Goal: Task Accomplishment & Management: Use online tool/utility

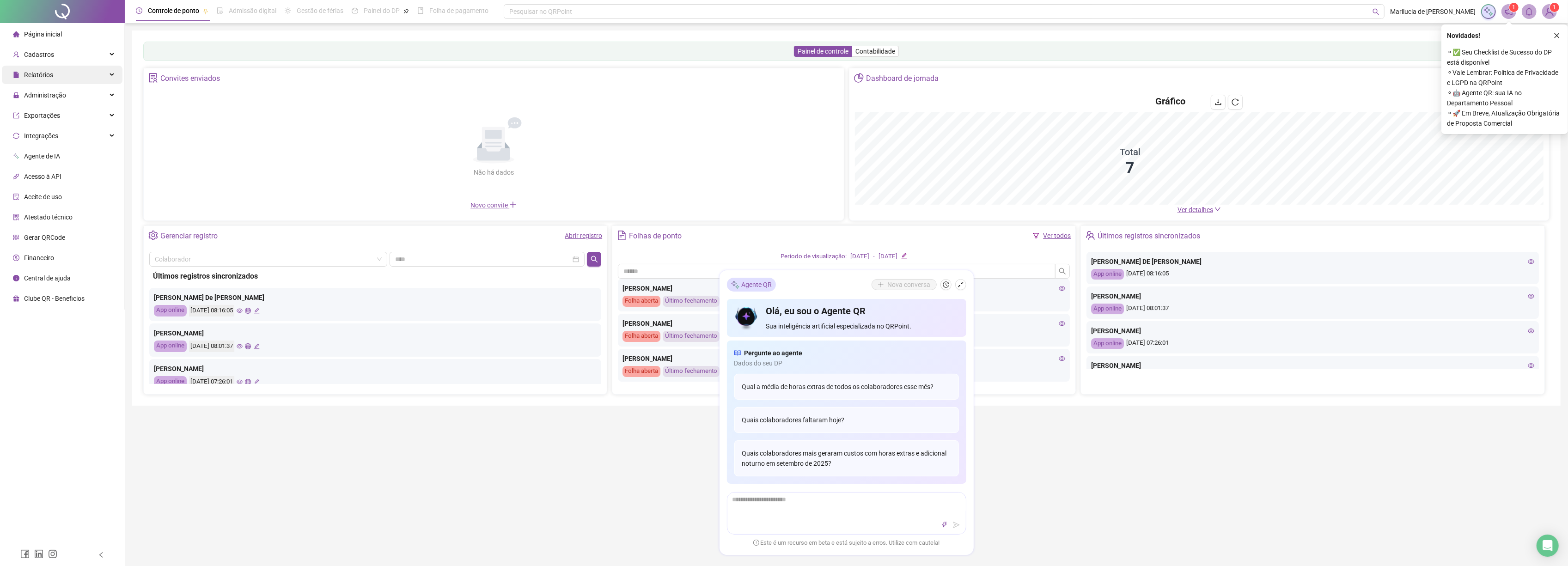
click at [24, 78] on span "Relatórios" at bounding box center [39, 75] width 29 height 7
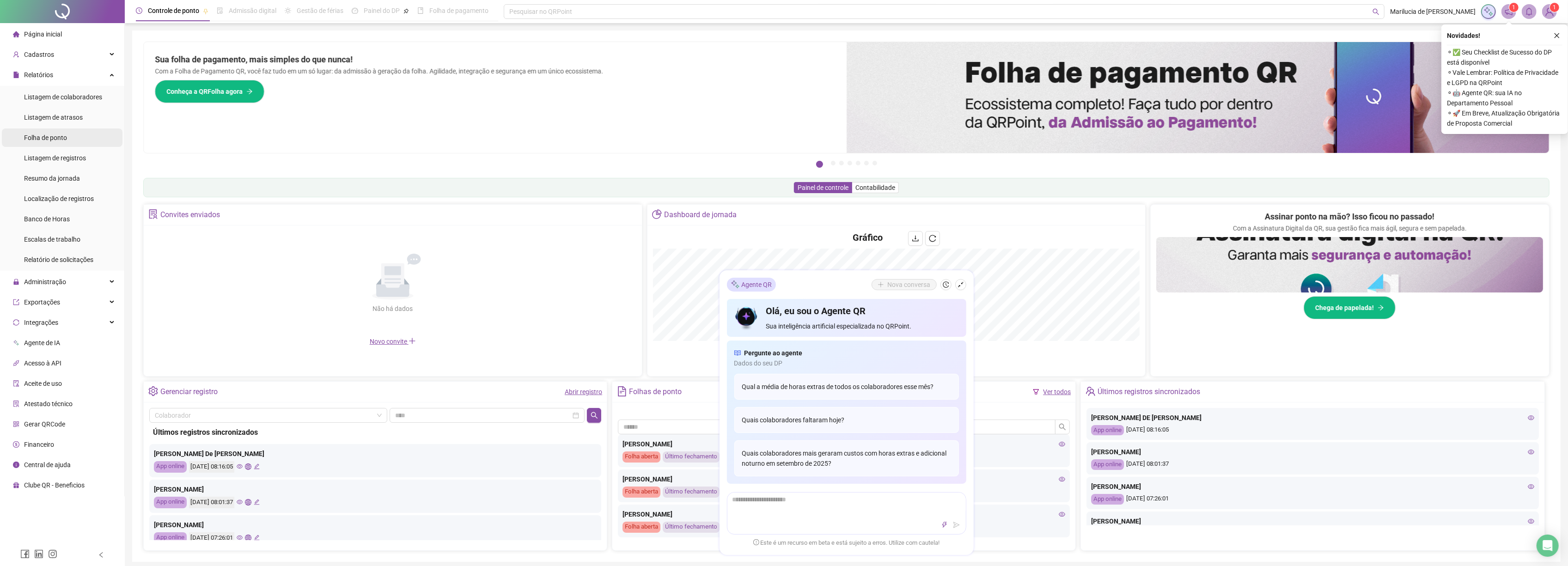
click at [59, 140] on span "Folha de ponto" at bounding box center [45, 138] width 43 height 7
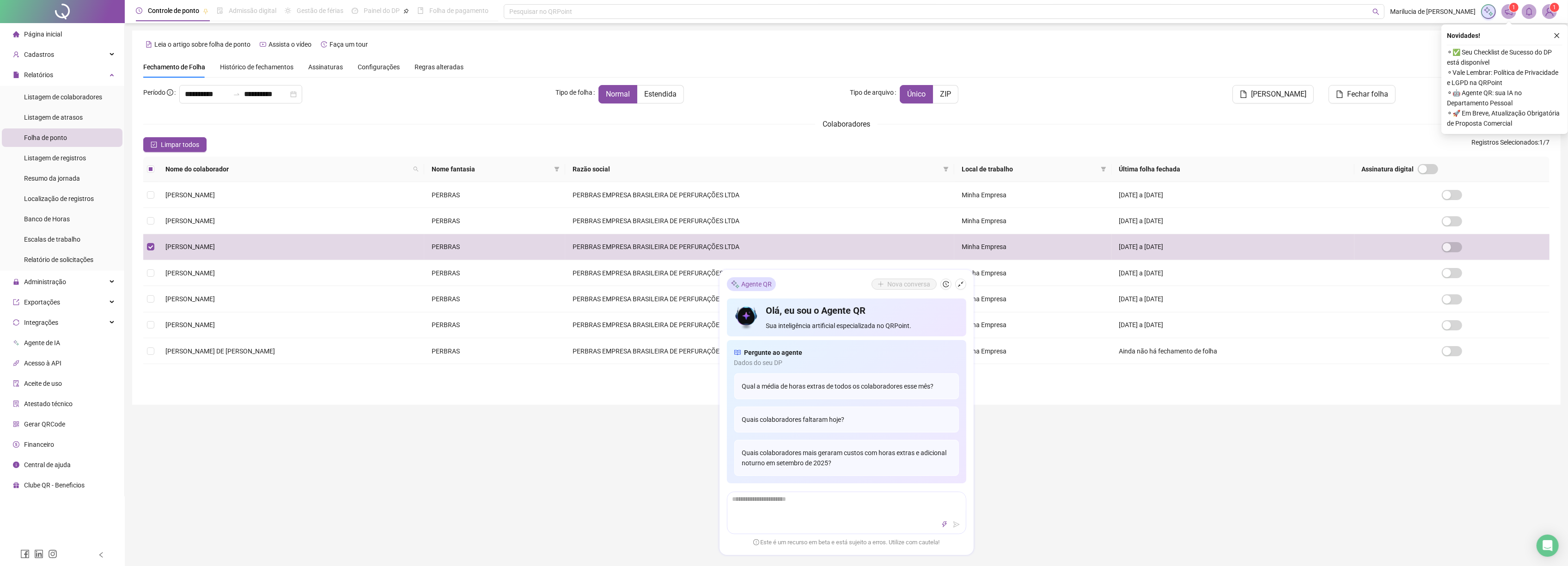
click at [658, 93] on span "Estendida" at bounding box center [660, 94] width 32 height 9
click at [1289, 98] on span "[PERSON_NAME]" at bounding box center [1278, 94] width 56 height 11
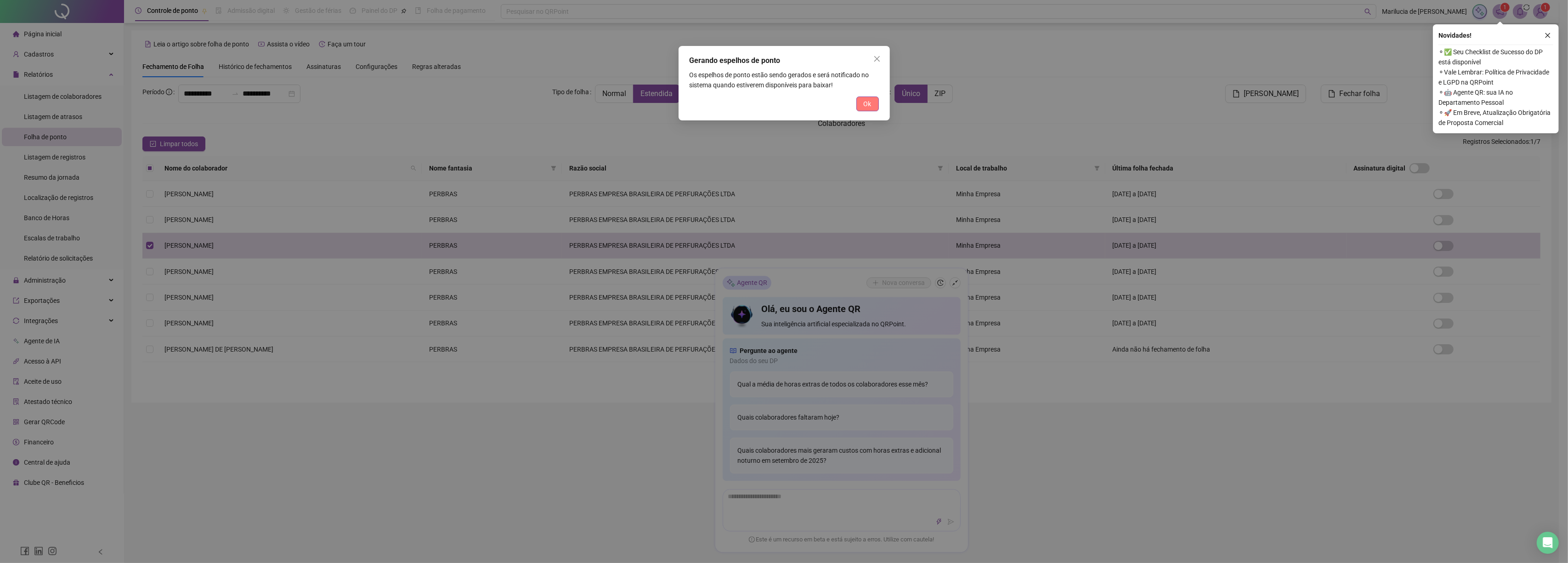
click at [867, 102] on span "Ok" at bounding box center [867, 103] width 8 height 10
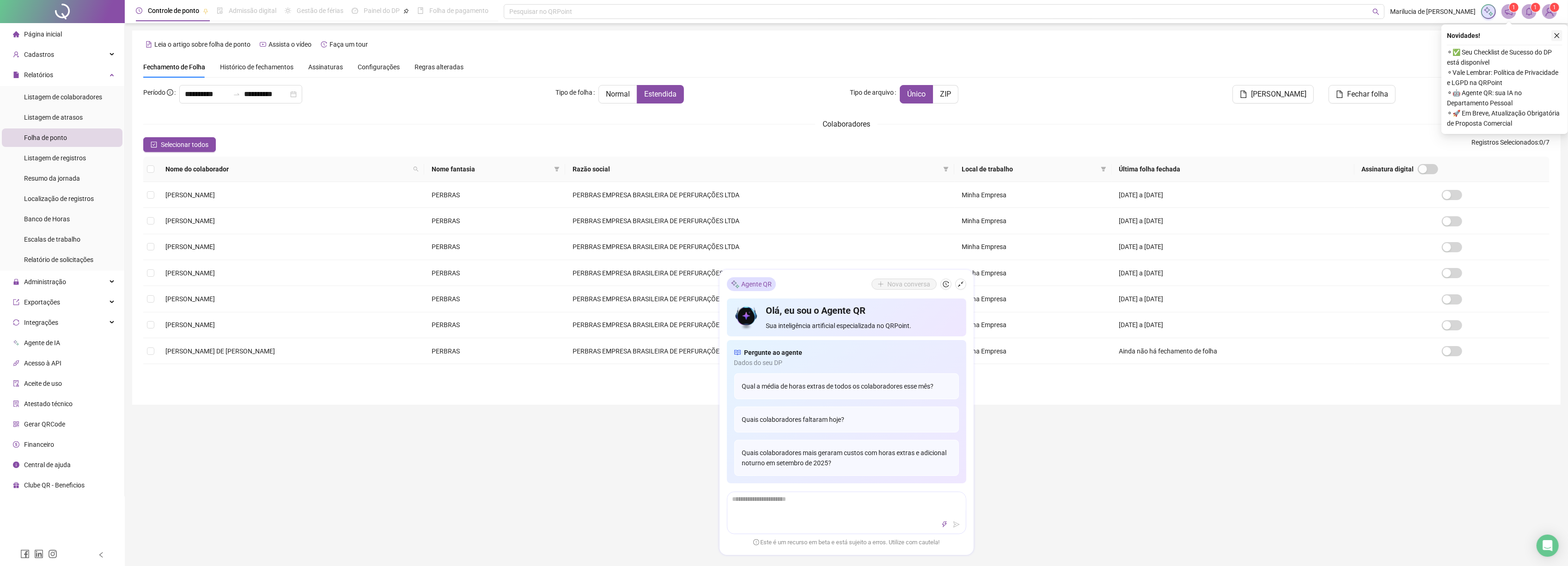
click at [1559, 36] on icon "close" at bounding box center [1557, 35] width 7 height 7
